Goal: Information Seeking & Learning: Find specific fact

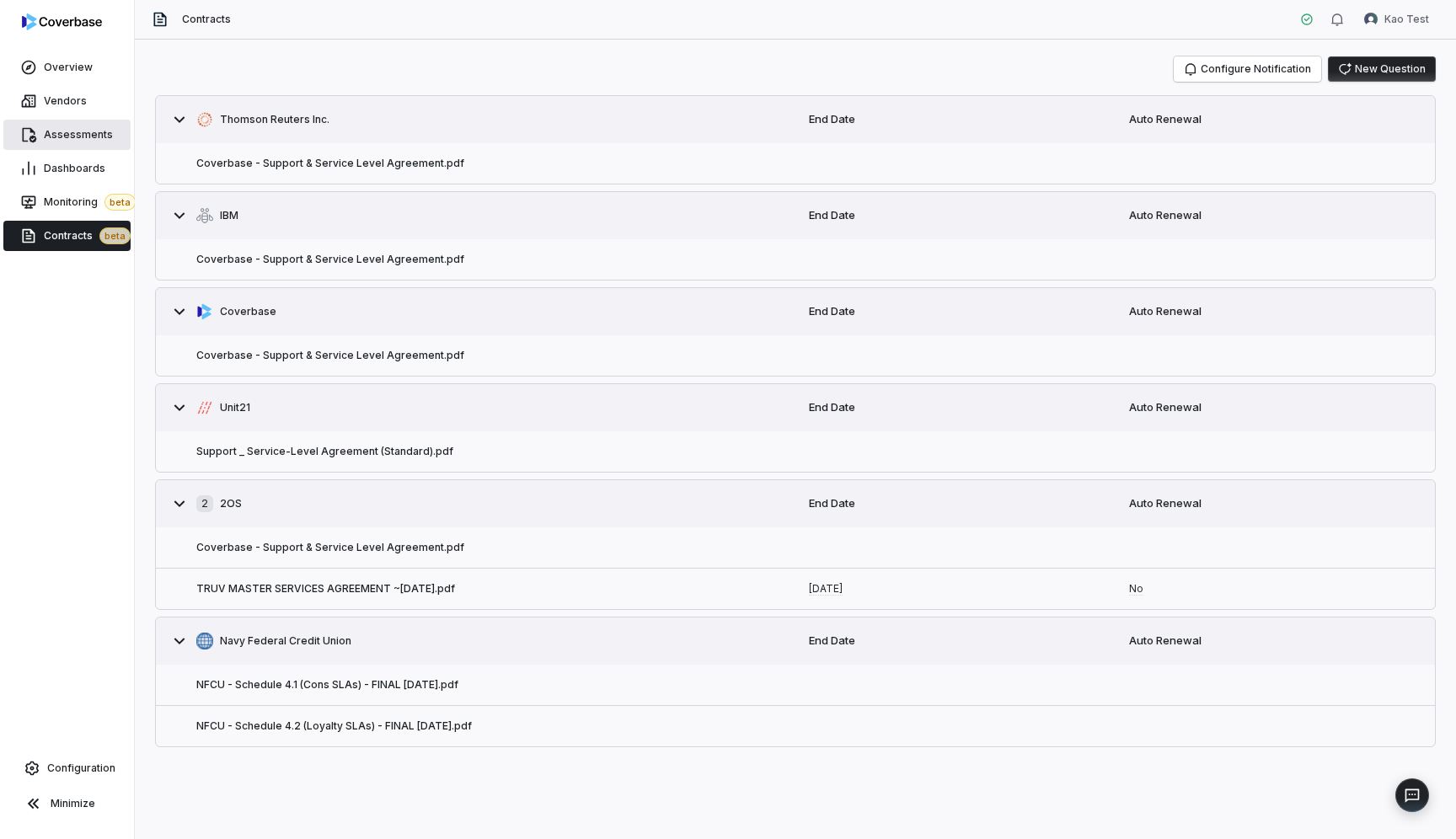
click at [67, 136] on span "Assessments" at bounding box center [79, 134] width 69 height 13
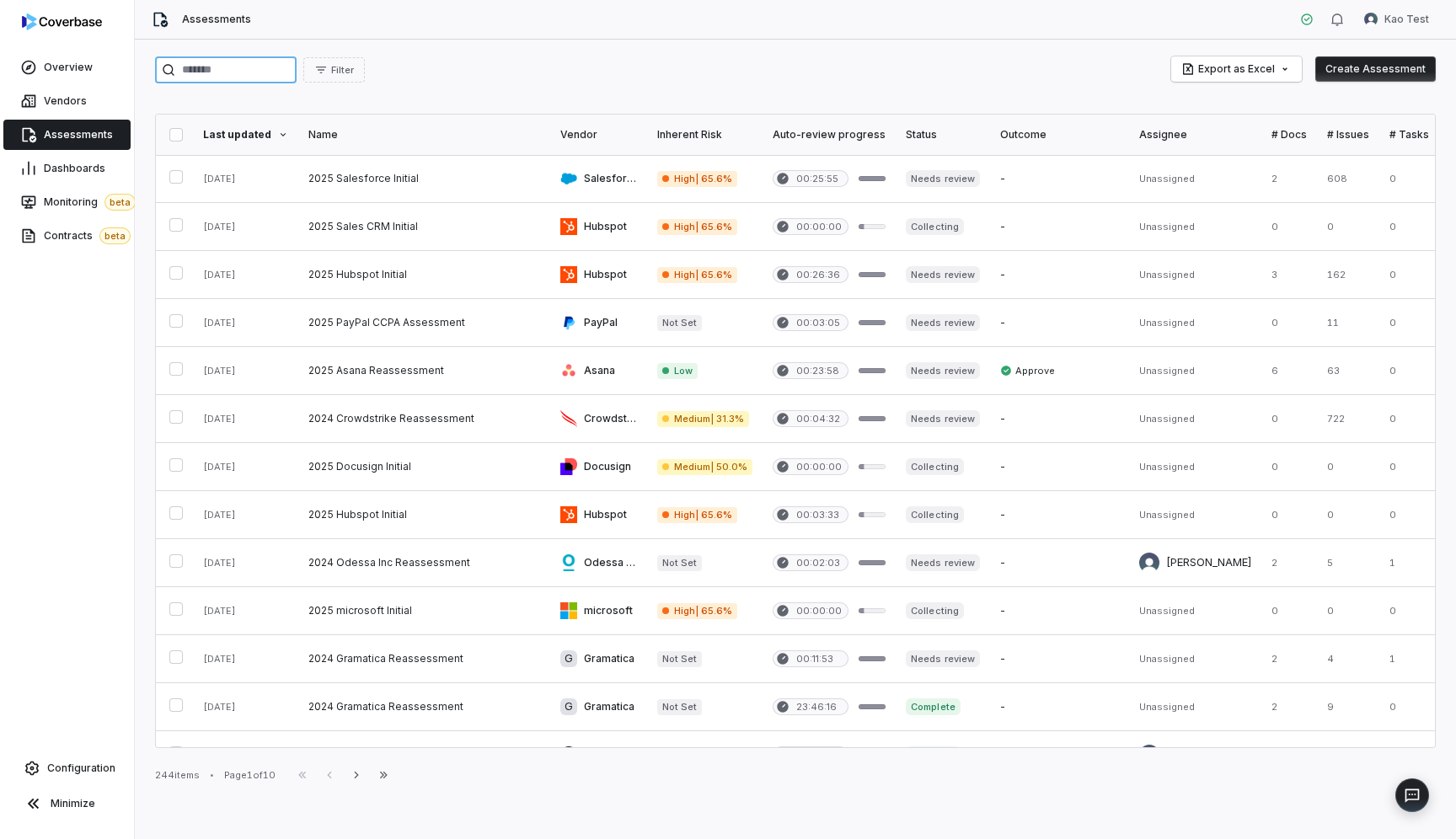
click at [231, 74] on input "search" at bounding box center [225, 70] width 141 height 27
type input "*********"
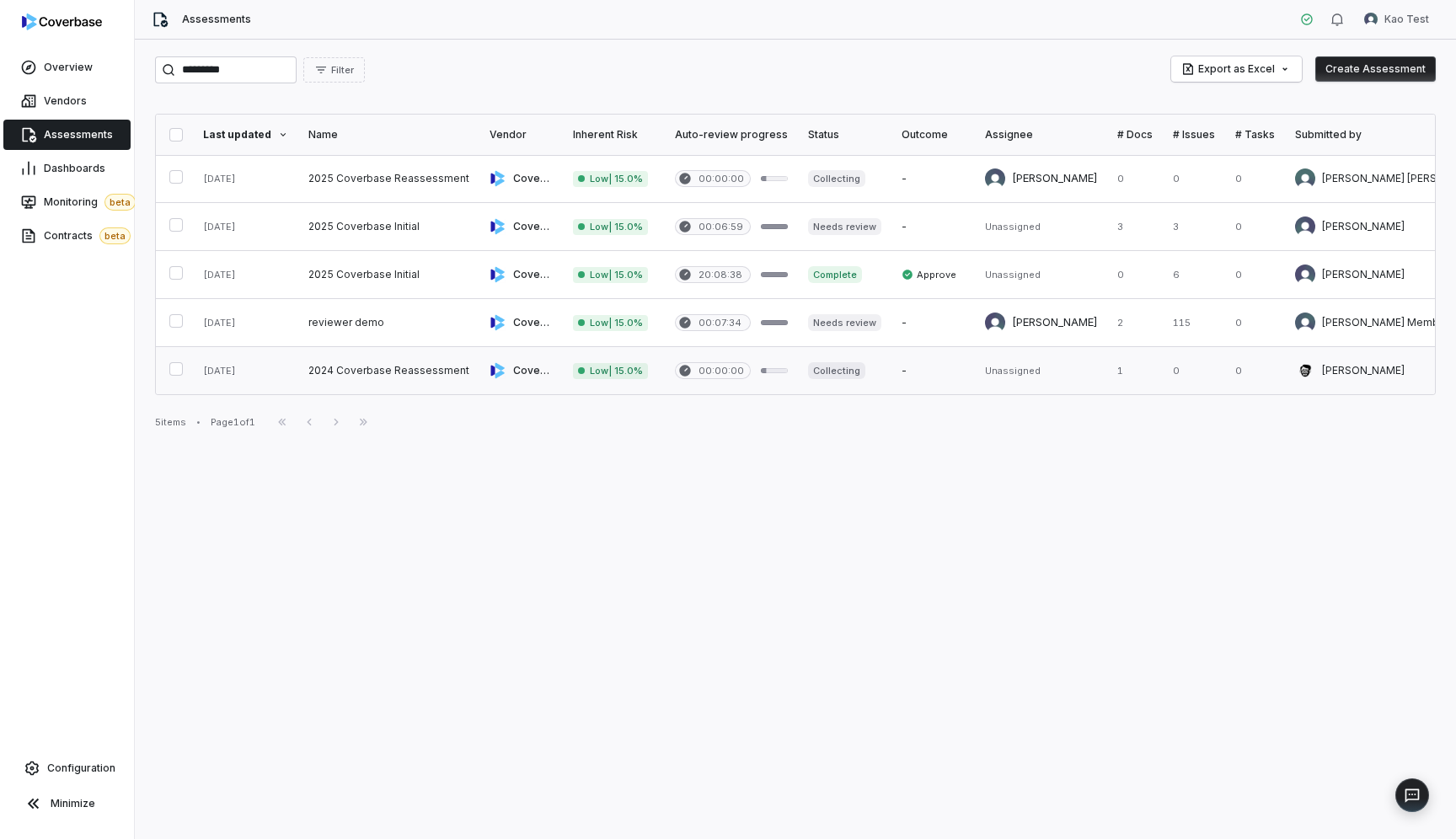
click at [370, 376] on link at bounding box center [388, 370] width 181 height 47
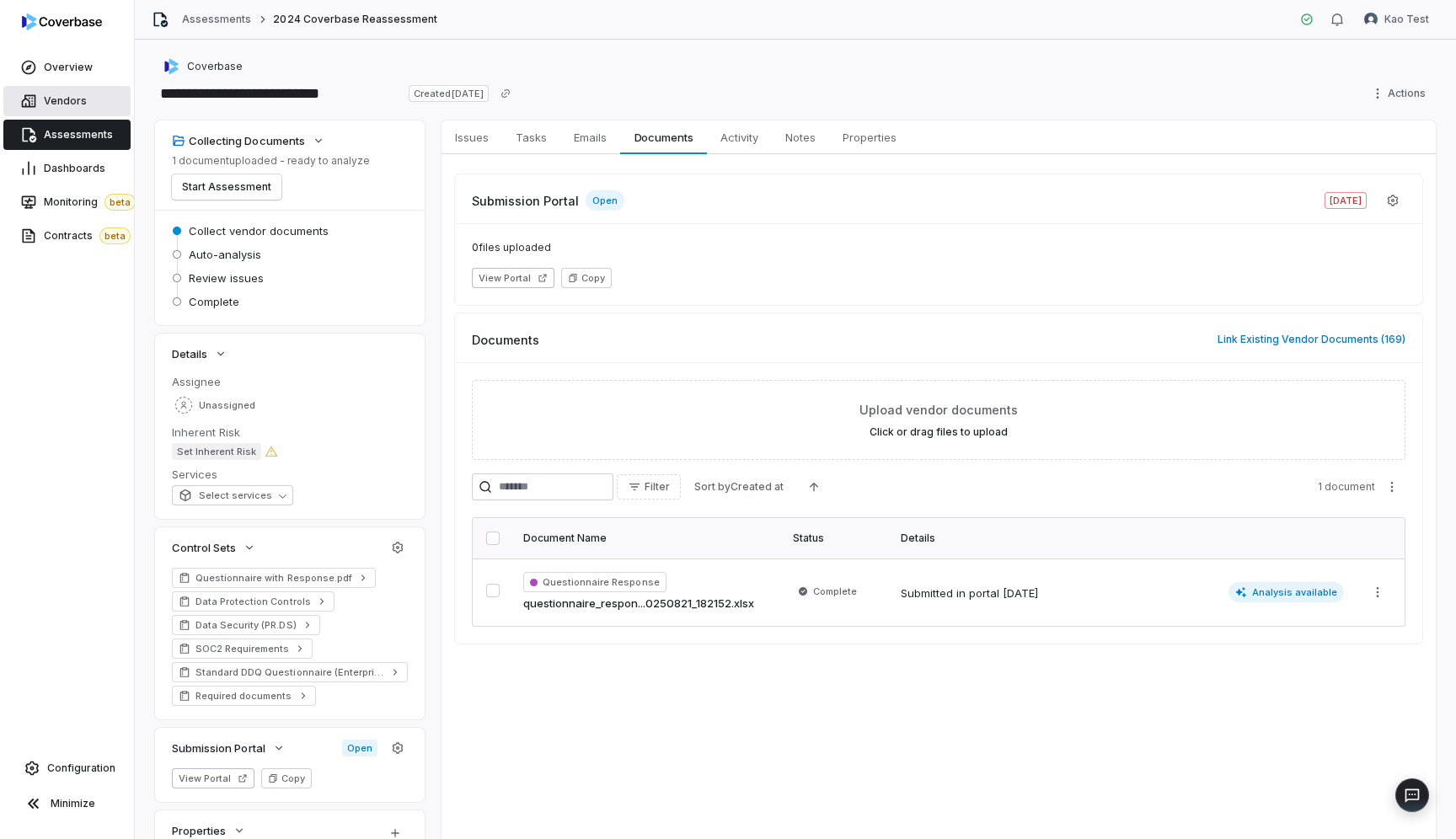
click at [71, 100] on span "Vendors" at bounding box center [65, 101] width 43 height 13
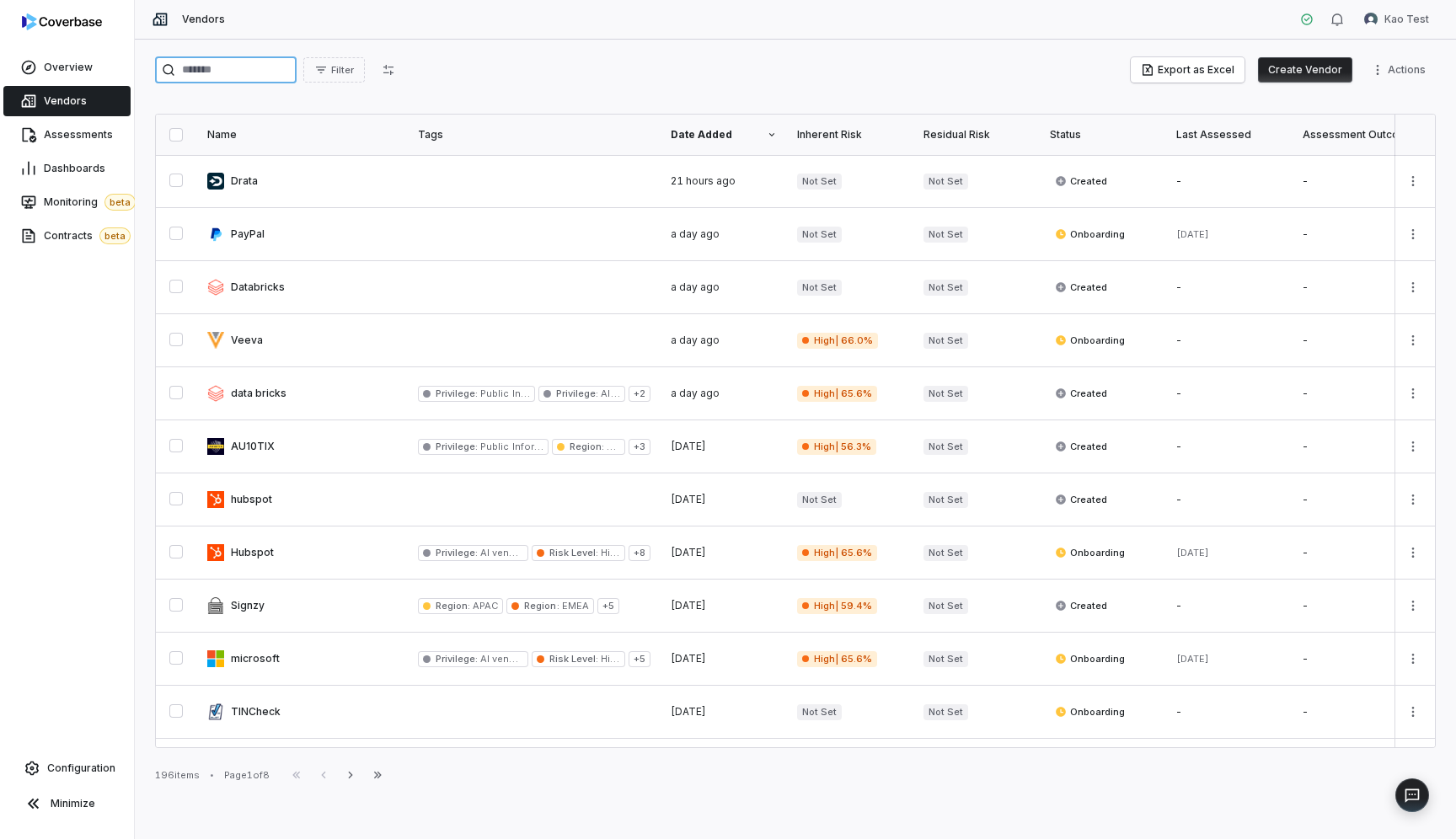
click at [207, 73] on input "search" at bounding box center [225, 70] width 141 height 27
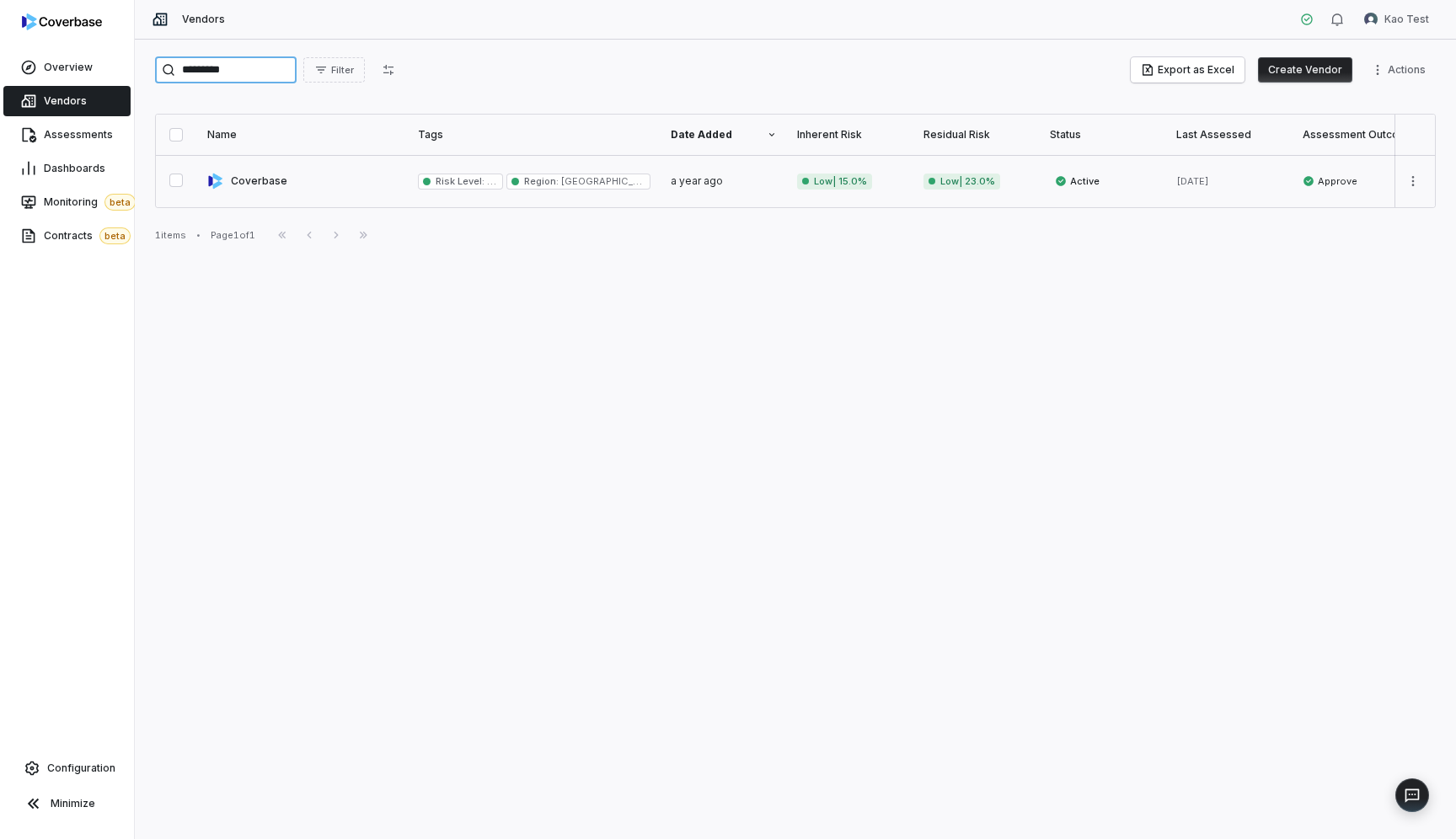
type input "*********"
click at [254, 186] on link at bounding box center [302, 180] width 210 height 52
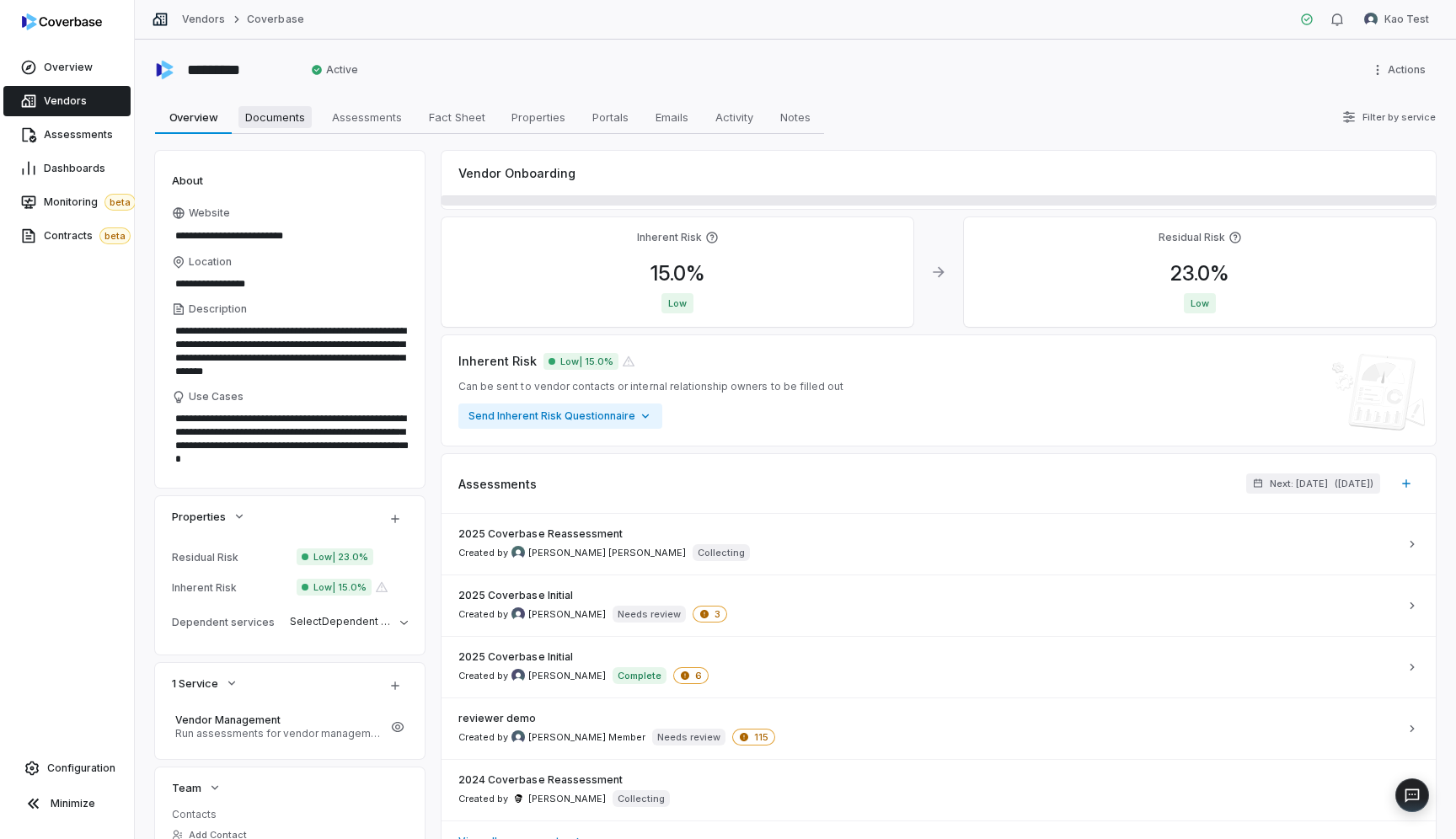
click at [240, 129] on link "Documents Documents" at bounding box center [275, 117] width 87 height 34
type textarea "*"
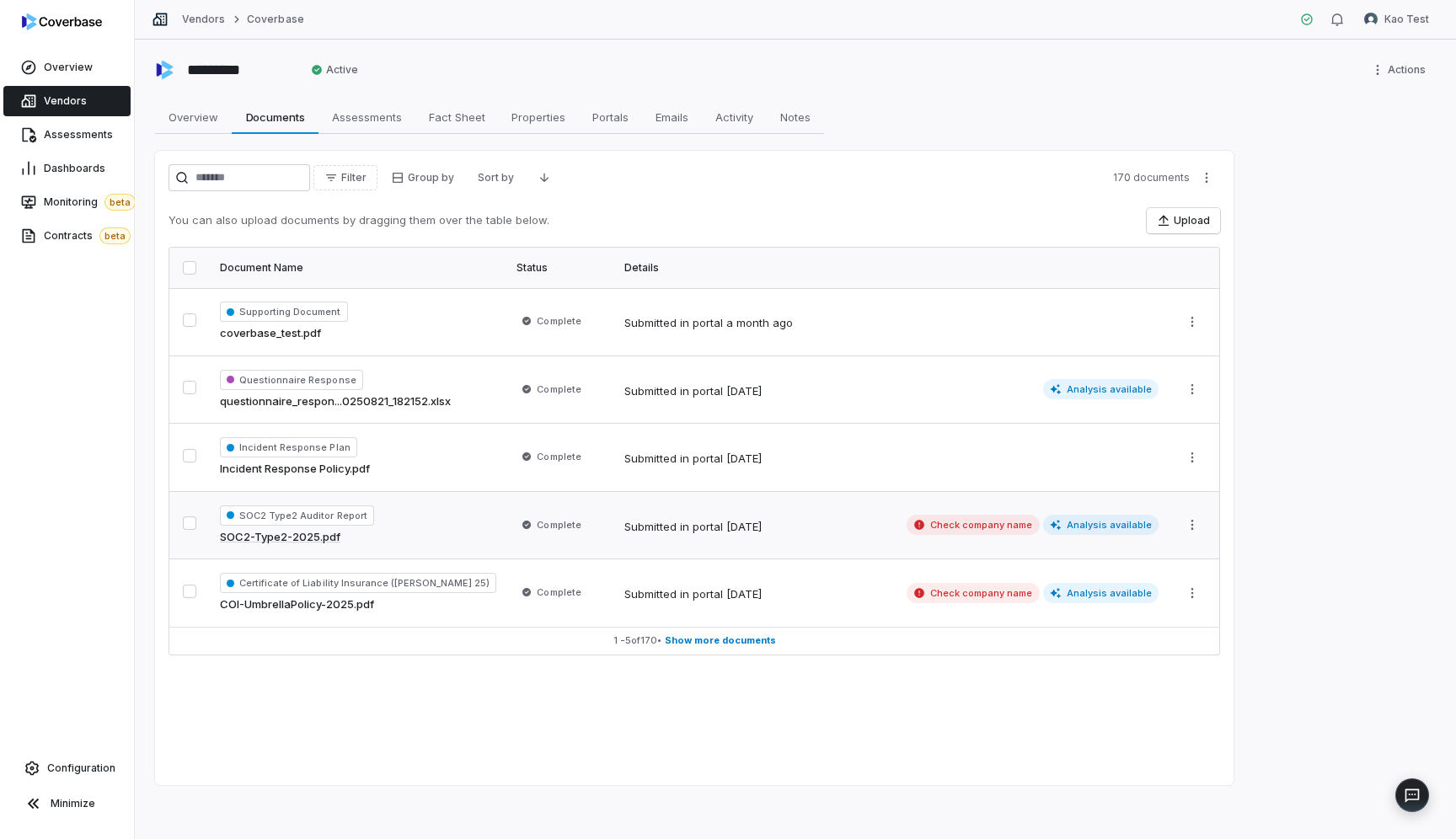
click at [422, 519] on div "SOC2 Type2 Auditor Report SOC2-Type2-2025.pdf" at bounding box center [358, 526] width 277 height 41
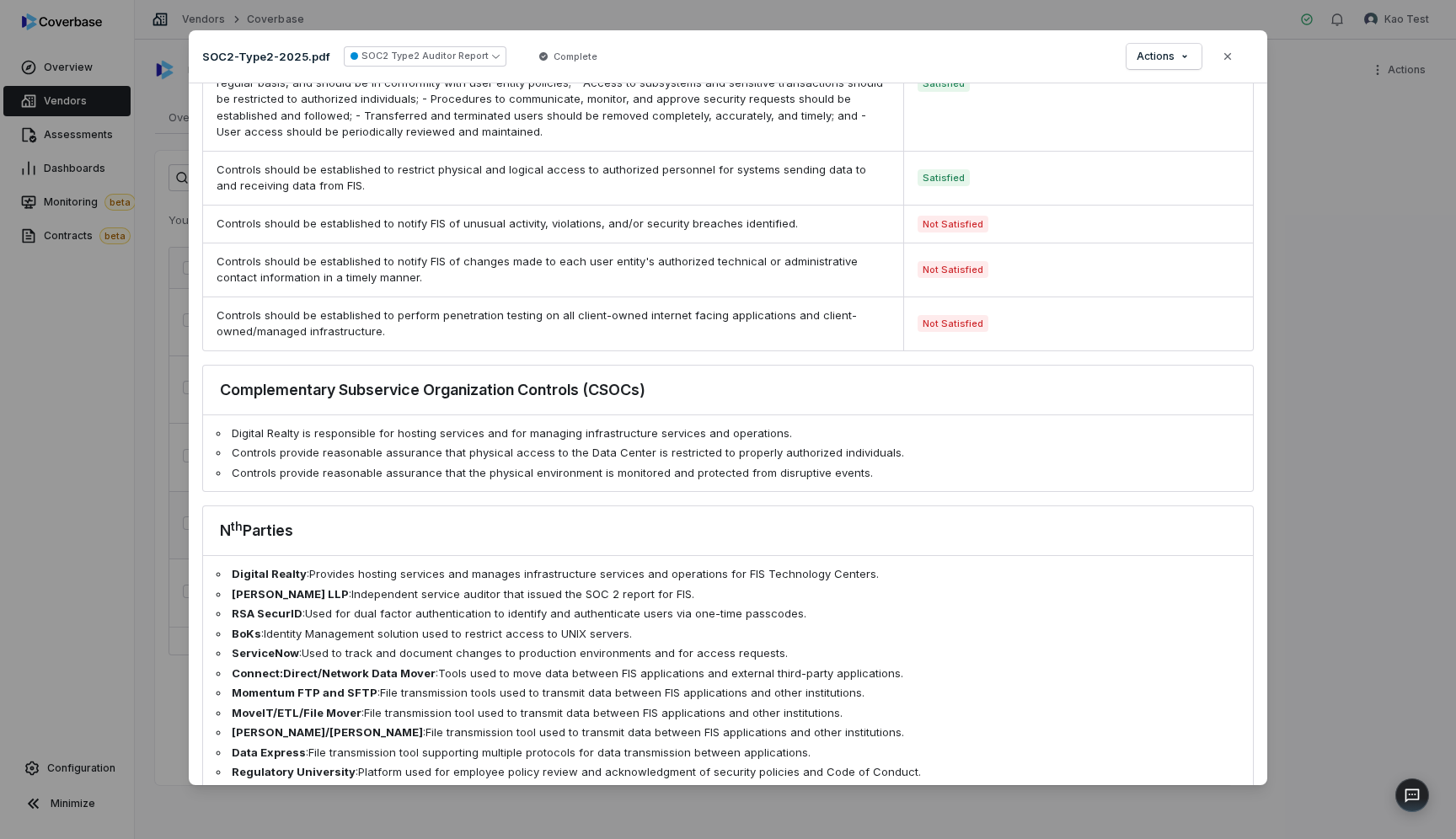
scroll to position [1547, 0]
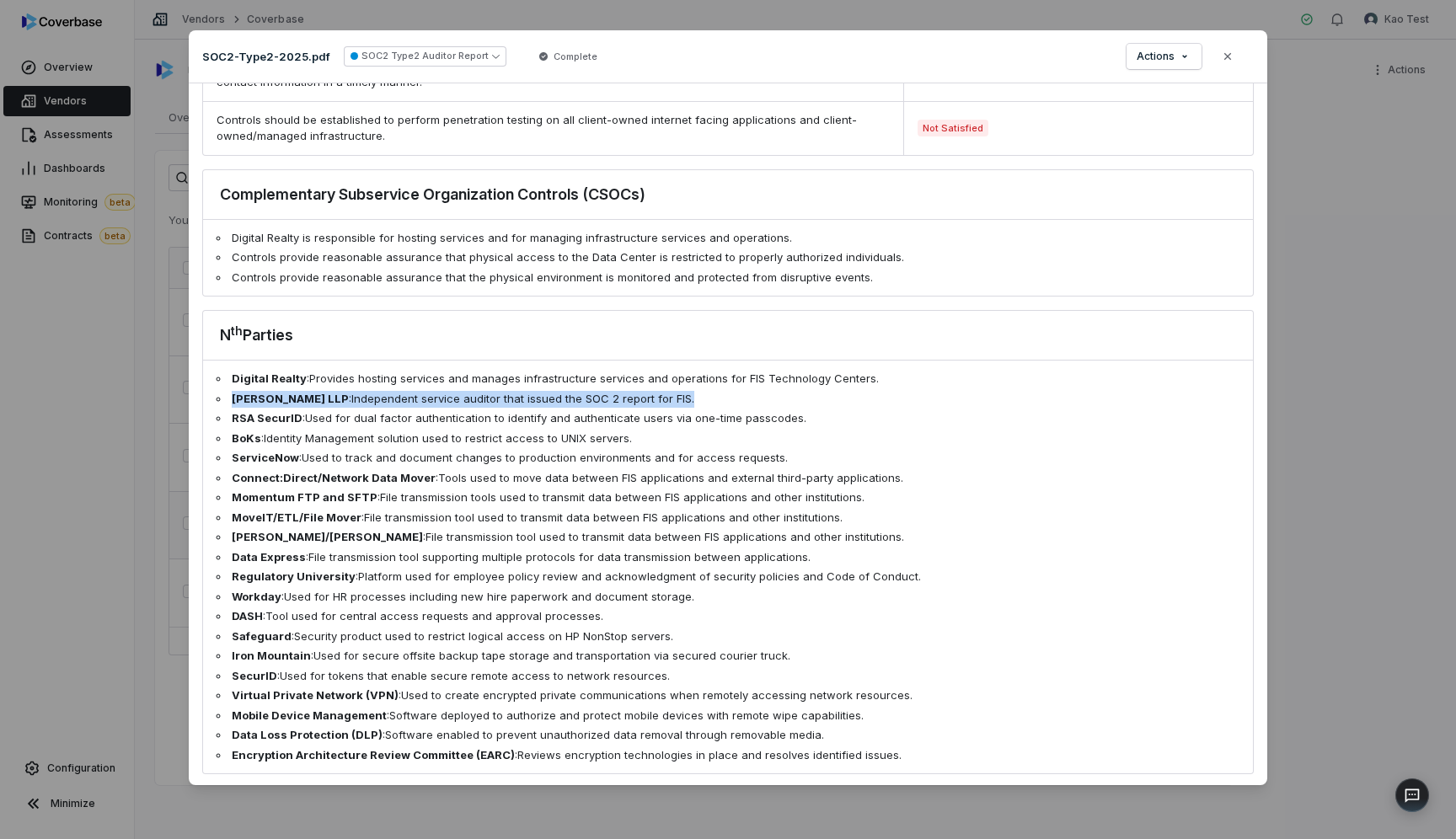
drag, startPoint x: 682, startPoint y: 380, endPoint x: 233, endPoint y: 385, distance: 449.0
click at [233, 391] on li "[PERSON_NAME] LLP : Independent service auditor that issued the SOC 2 report fo…" at bounding box center [728, 399] width 1023 height 17
copy li "[PERSON_NAME] LLP : Independent service auditor that issued the SOC 2 report fo…"
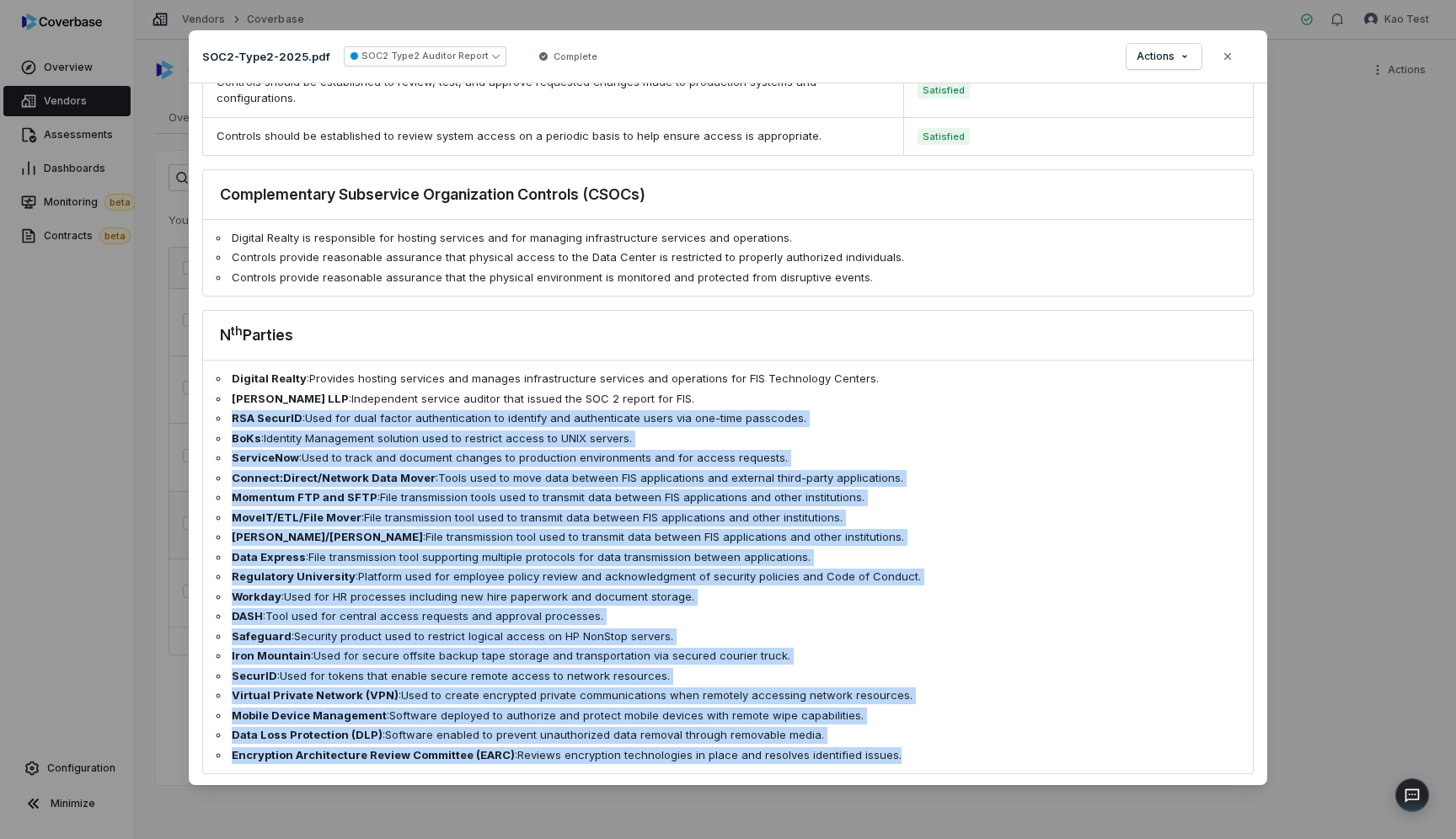
drag, startPoint x: 896, startPoint y: 742, endPoint x: 203, endPoint y: 398, distance: 773.7
click at [203, 398] on ul "Digital Realty : Provides hosting services and manages infrastructure services …" at bounding box center [728, 567] width 1049 height 413
copy ul "RSA SecurID : Used for dual factor authentication to identify and authenticate …"
